Goal: Task Accomplishment & Management: Complete application form

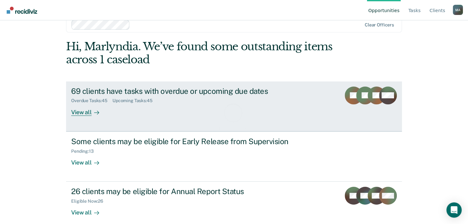
scroll to position [21, 0]
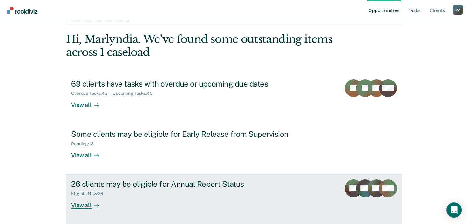
click at [91, 205] on div at bounding box center [95, 204] width 8 height 7
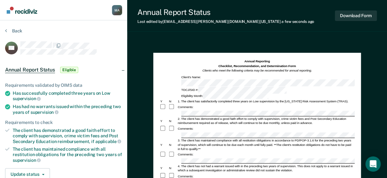
click at [230, 125] on div "Comments:" at bounding box center [256, 128] width 195 height 7
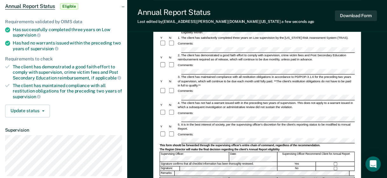
click at [193, 122] on div "5. It is in the best interest of society, per the supervising officer's discret…" at bounding box center [265, 126] width 177 height 8
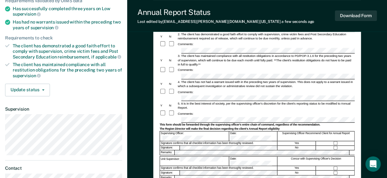
scroll to position [95, 0]
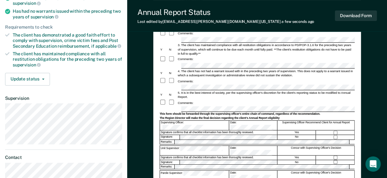
click at [336, 131] on div at bounding box center [335, 133] width 38 height 4
click at [239, 83] on form "Annual Reporting Checklist, Recommendation, and Determination Form Clients who …" at bounding box center [256, 106] width 195 height 284
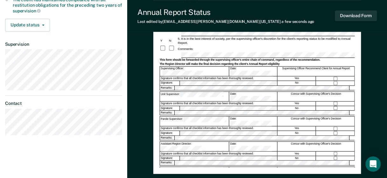
scroll to position [163, 0]
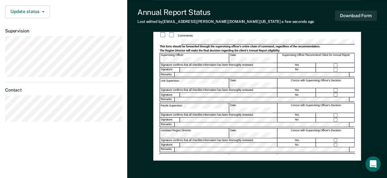
click at [267, 128] on div "Date:" at bounding box center [253, 133] width 48 height 10
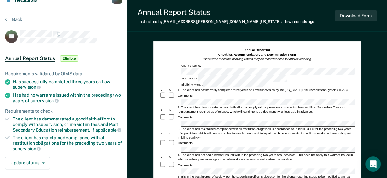
scroll to position [0, 0]
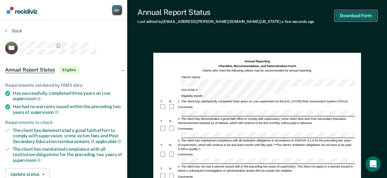
click at [352, 15] on button "Download Form" at bounding box center [355, 15] width 42 height 10
